Goal: Information Seeking & Learning: Learn about a topic

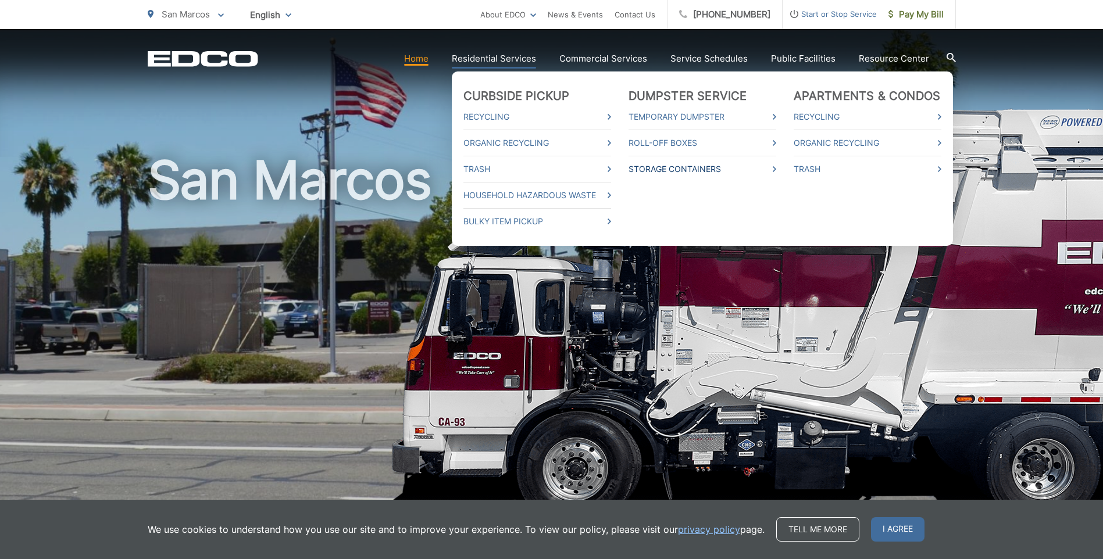
click at [694, 170] on link "Storage Containers" at bounding box center [703, 169] width 148 height 14
